Goal: Find specific page/section: Find specific page/section

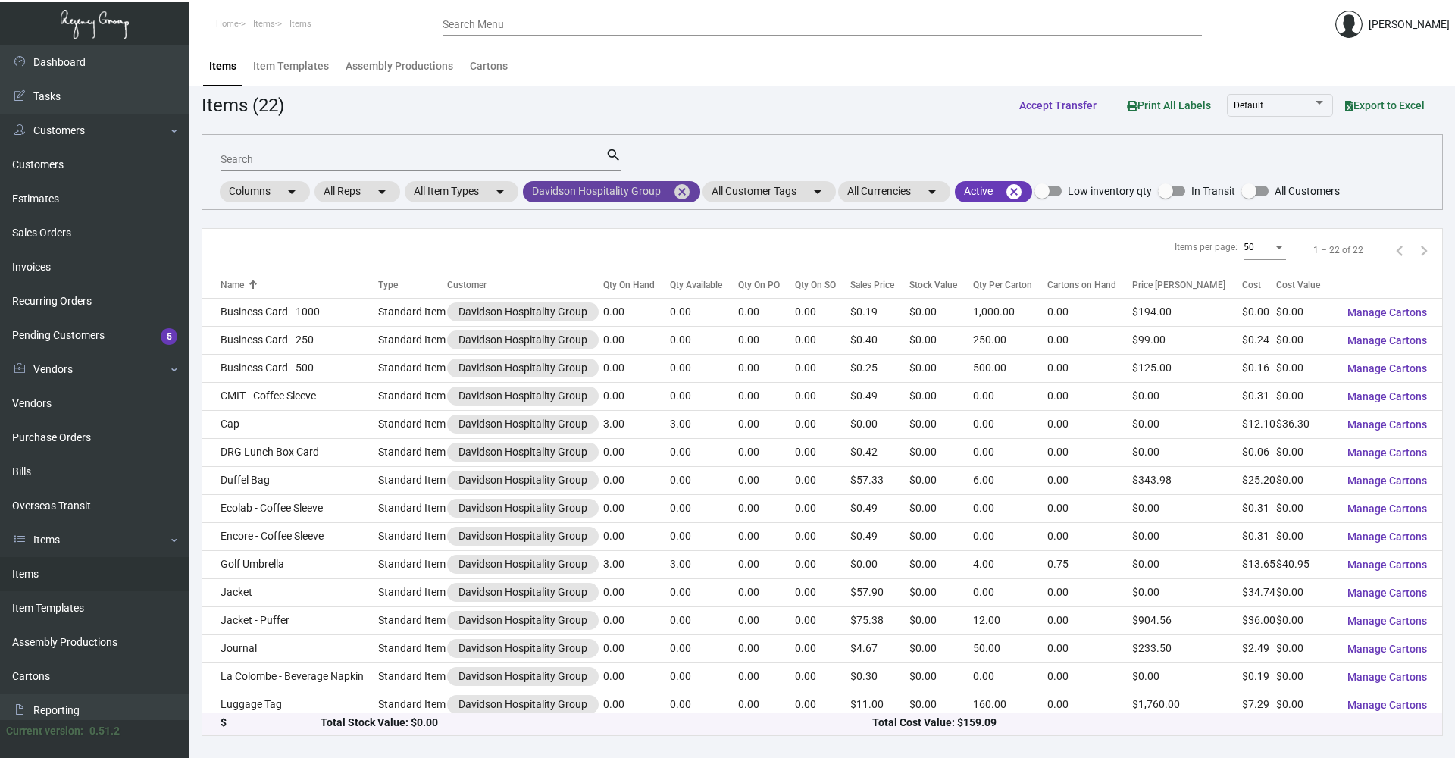
click at [677, 194] on mat-icon "cancel" at bounding box center [682, 192] width 18 height 18
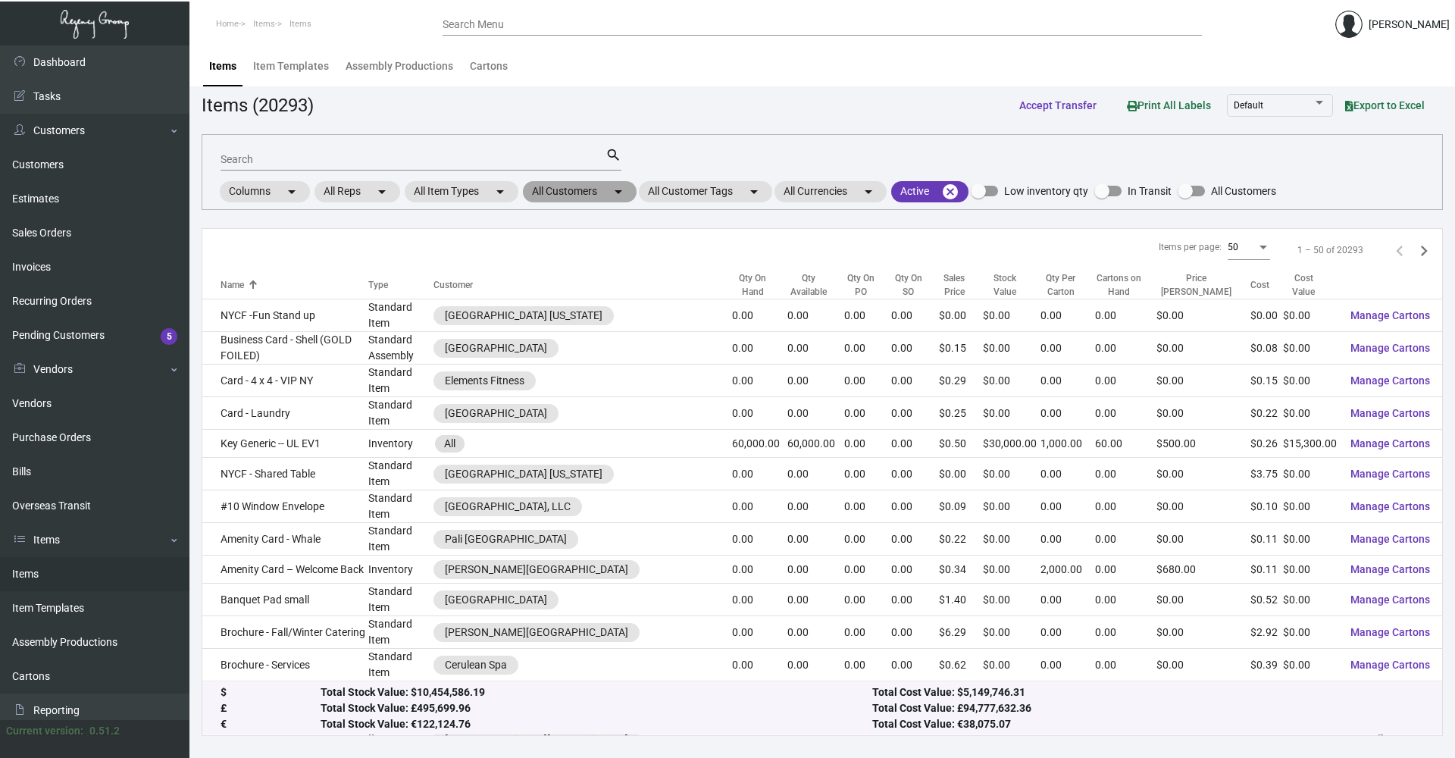
click at [611, 191] on mat-chip "All Customers arrow_drop_down" at bounding box center [580, 191] width 114 height 21
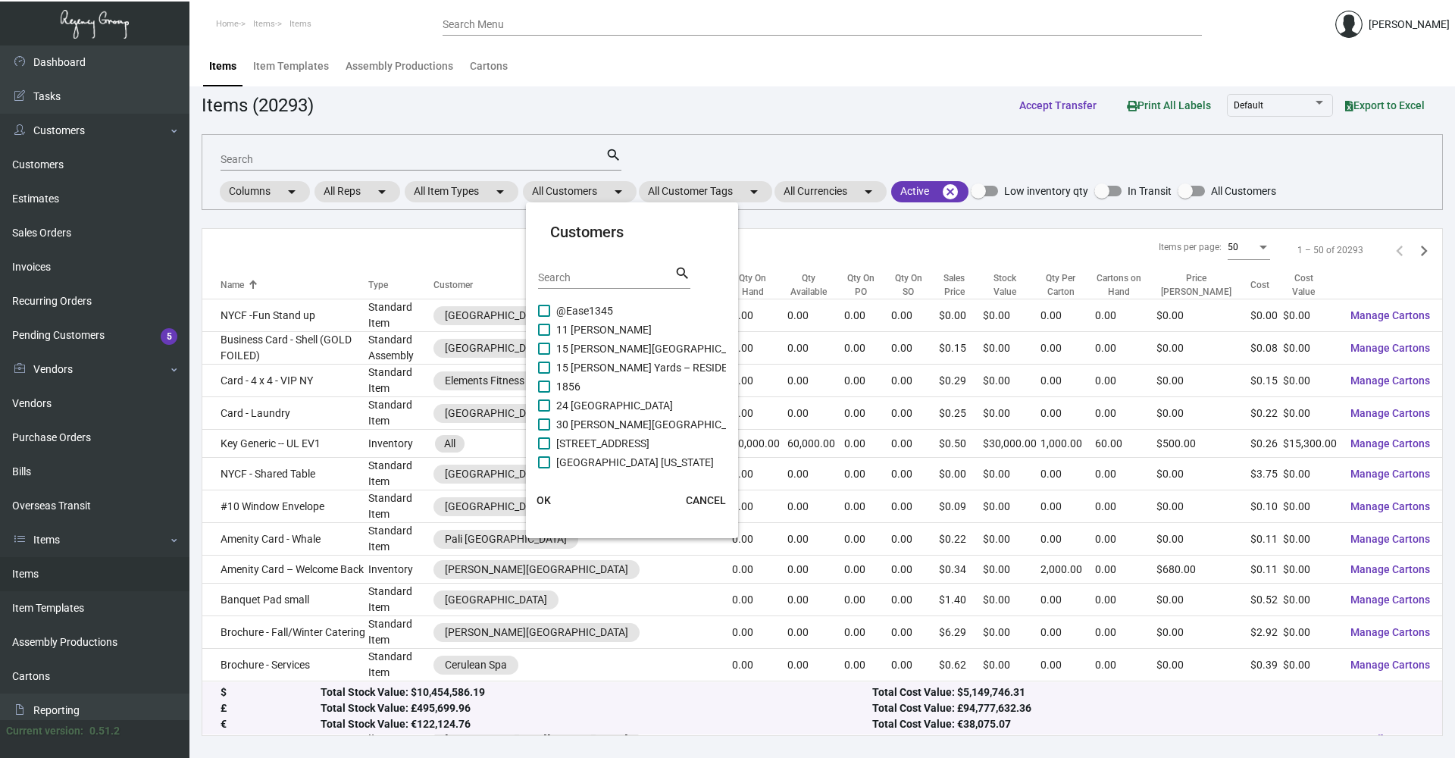
click at [595, 283] on div "Search" at bounding box center [606, 276] width 136 height 23
click at [595, 274] on input "Search" at bounding box center [606, 278] width 136 height 12
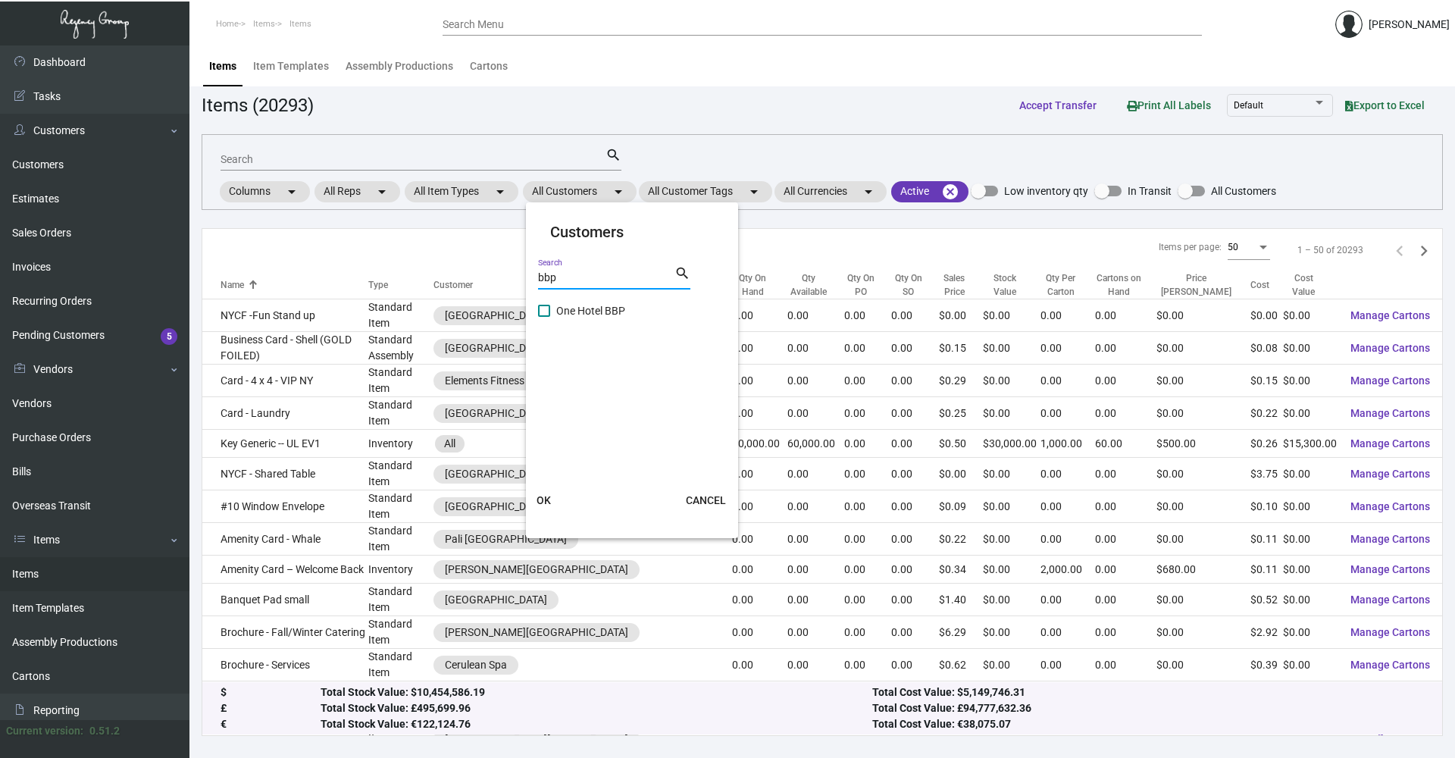
type input "bbp"
click at [545, 306] on span at bounding box center [544, 311] width 12 height 12
click at [544, 317] on input "One Hotel BBP" at bounding box center [543, 317] width 1 height 1
checkbox input "true"
click at [544, 503] on span "OK" at bounding box center [543, 500] width 14 height 12
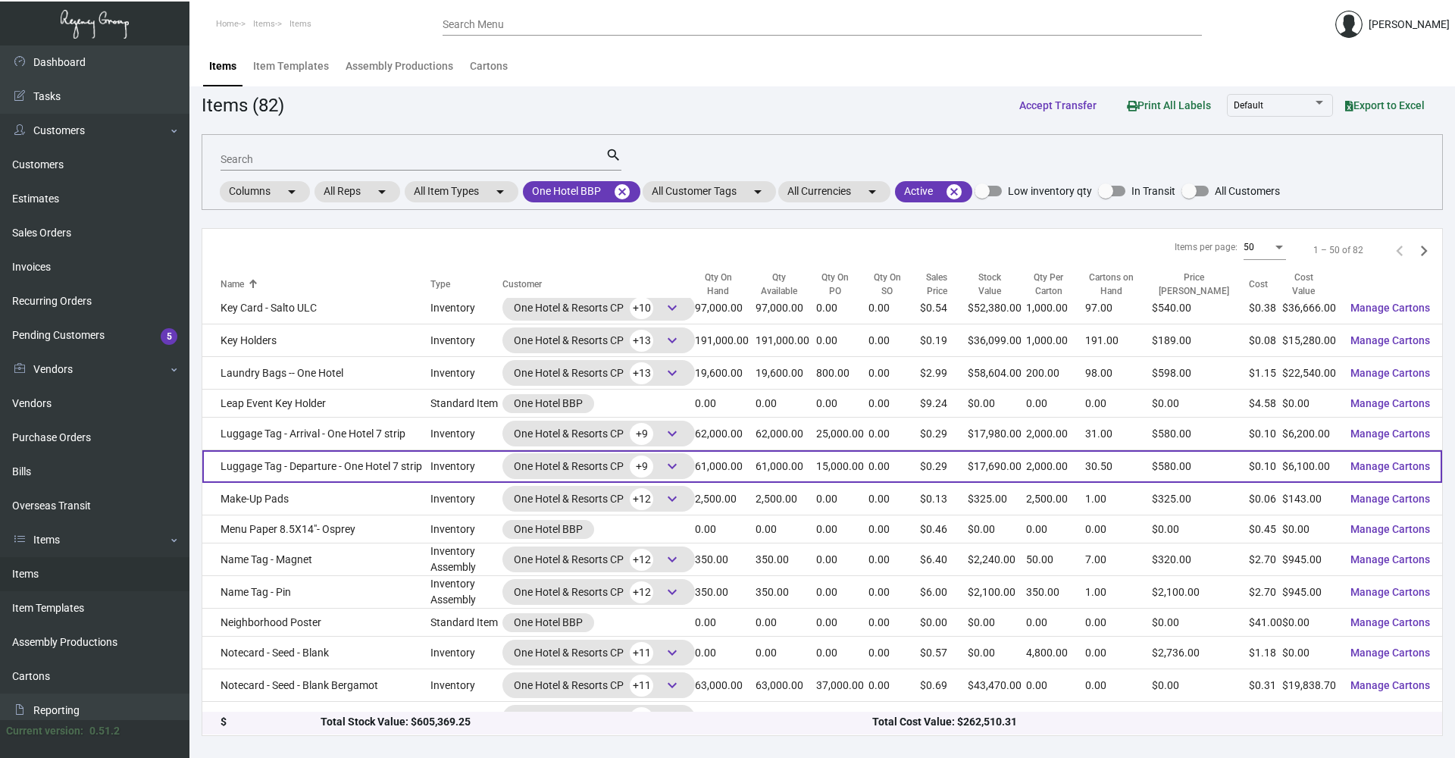
scroll to position [1130, 0]
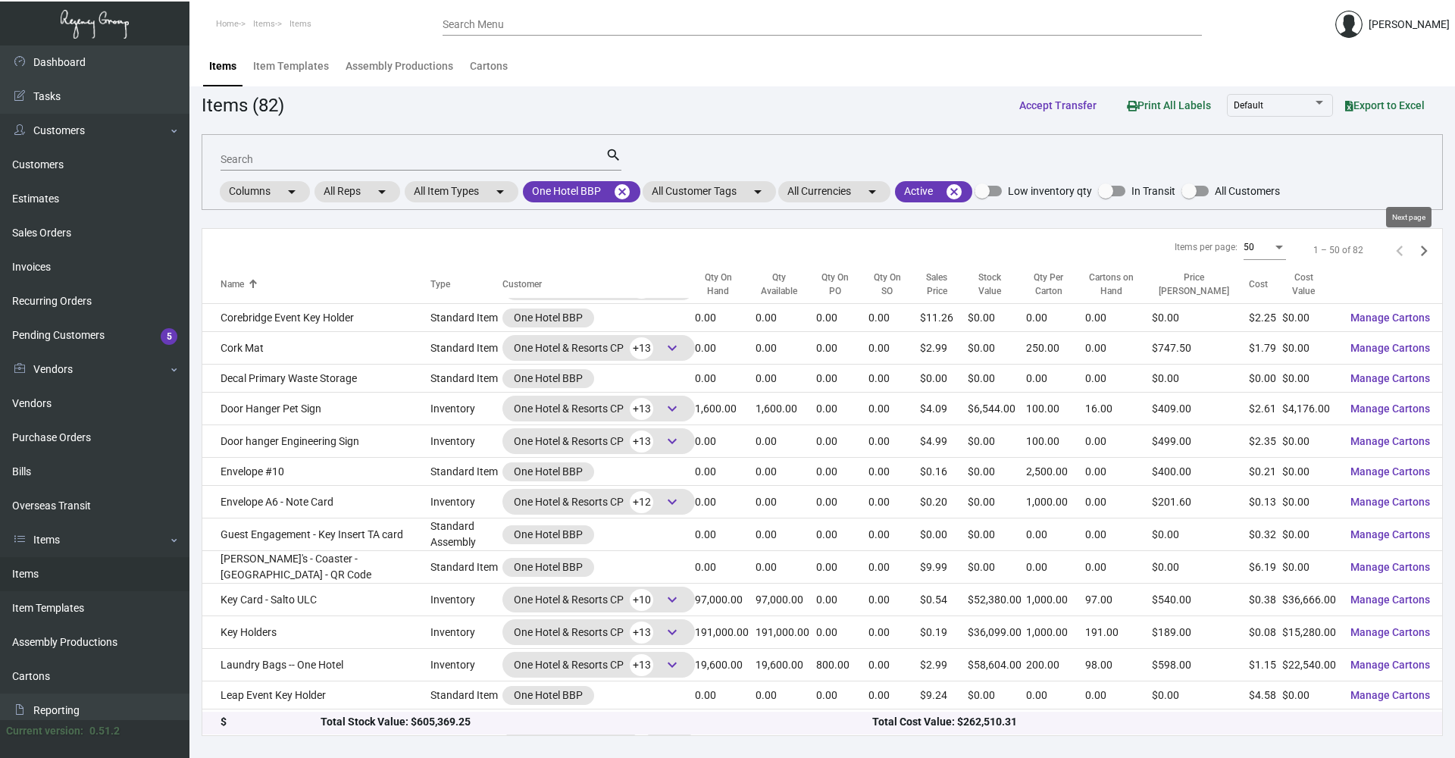
click at [1413, 255] on icon "Next page" at bounding box center [1423, 250] width 21 height 21
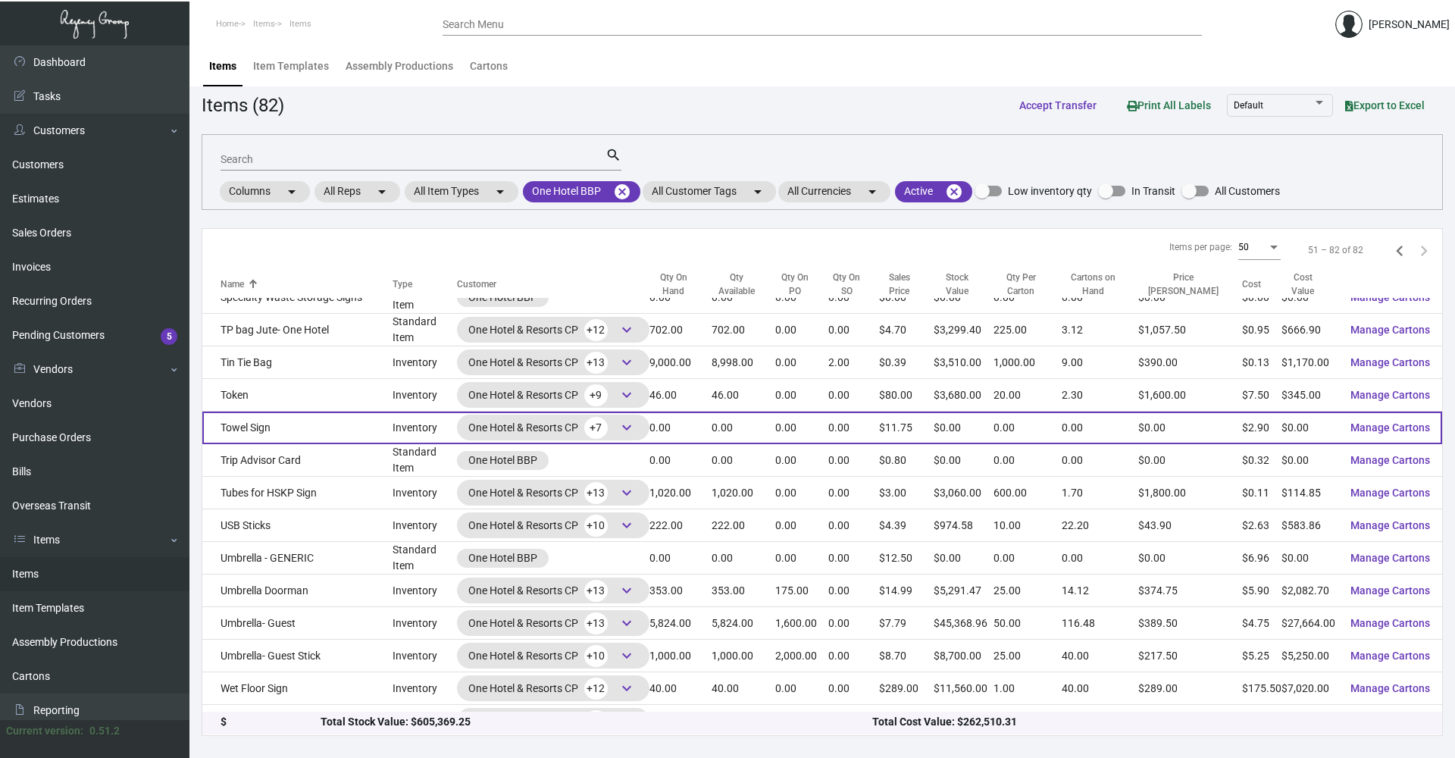
scroll to position [620, 0]
